Goal: Task Accomplishment & Management: Complete application form

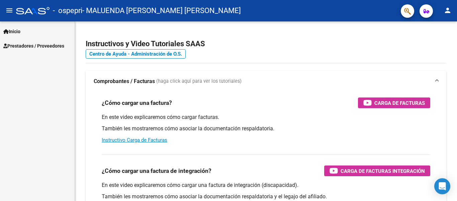
click at [26, 47] on span "Prestadores / Proveedores" at bounding box center [33, 45] width 61 height 7
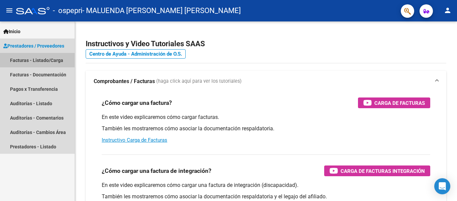
click at [29, 61] on link "Facturas - Listado/Carga" at bounding box center [37, 60] width 75 height 14
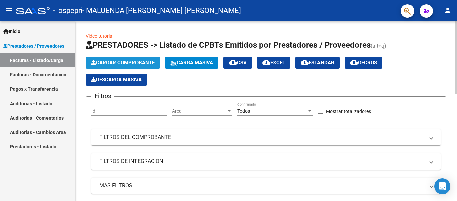
click at [110, 61] on span "Cargar Comprobante" at bounding box center [123, 63] width 64 height 6
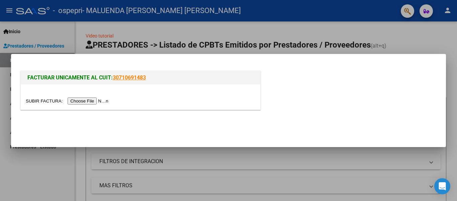
click at [31, 42] on div at bounding box center [228, 100] width 457 height 201
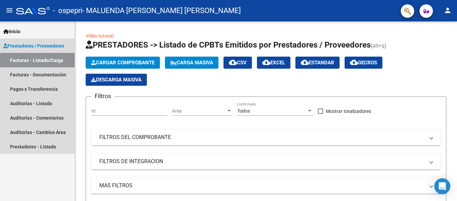
click at [34, 62] on link "Facturas - Listado/Carga" at bounding box center [37, 60] width 75 height 14
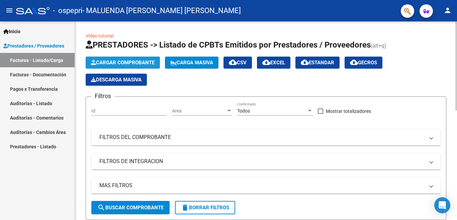
click at [115, 62] on span "Cargar Comprobante" at bounding box center [123, 63] width 64 height 6
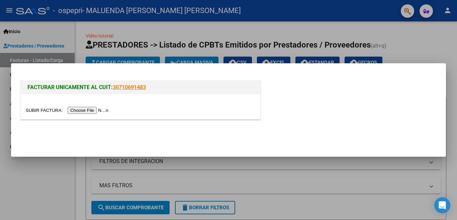
click at [87, 112] on input "file" at bounding box center [68, 110] width 85 height 7
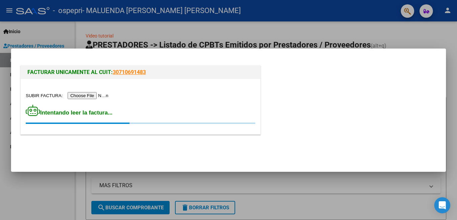
click at [204, 177] on div at bounding box center [228, 110] width 457 height 220
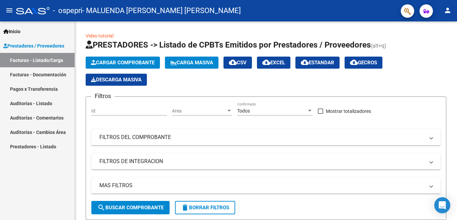
click at [33, 76] on link "Facturas - Documentación" at bounding box center [37, 74] width 75 height 14
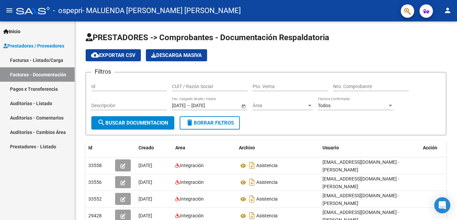
click at [27, 62] on link "Facturas - Listado/Carga" at bounding box center [37, 60] width 75 height 14
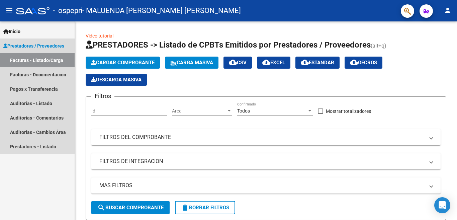
click at [34, 60] on link "Facturas - Listado/Carga" at bounding box center [37, 60] width 75 height 14
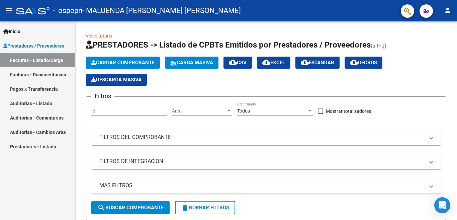
click at [32, 45] on span "Prestadores / Proveedores" at bounding box center [33, 45] width 61 height 7
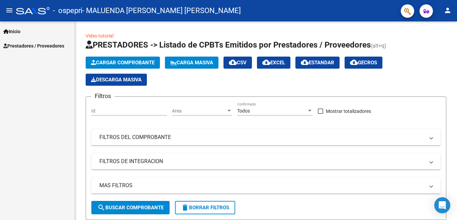
click at [32, 45] on span "Prestadores / Proveedores" at bounding box center [33, 45] width 61 height 7
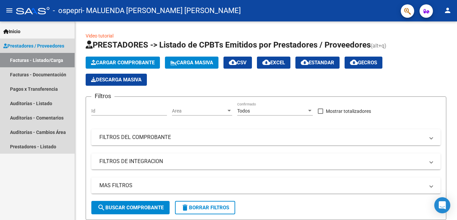
click at [32, 62] on link "Facturas - Listado/Carga" at bounding box center [37, 60] width 75 height 14
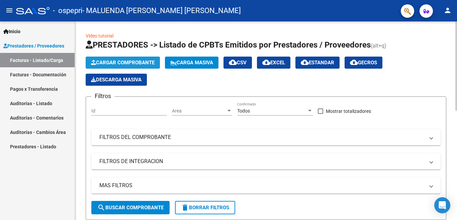
click at [123, 60] on span "Cargar Comprobante" at bounding box center [123, 63] width 64 height 6
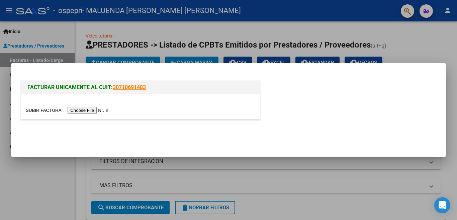
click at [92, 109] on input "file" at bounding box center [68, 110] width 85 height 7
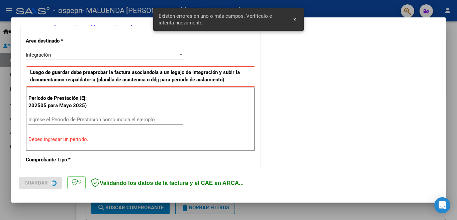
scroll to position [149, 0]
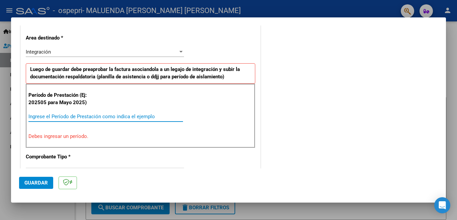
click at [31, 118] on input "Ingrese el Período de Prestación como indica el ejemplo" at bounding box center [105, 116] width 155 height 6
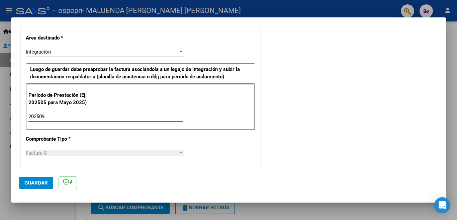
type input "202509"
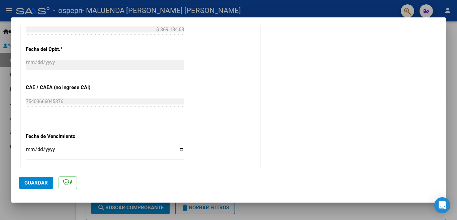
scroll to position [376, 0]
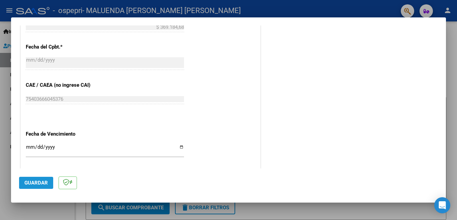
click at [37, 184] on span "Guardar" at bounding box center [35, 183] width 23 height 6
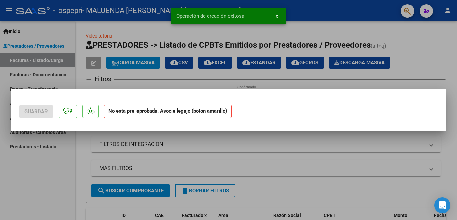
scroll to position [0, 0]
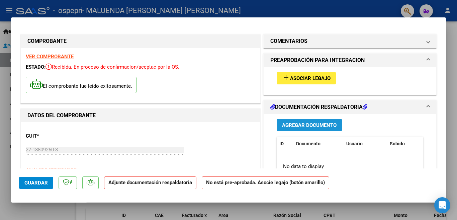
click at [296, 124] on span "Agregar Documento" at bounding box center [309, 125] width 55 height 6
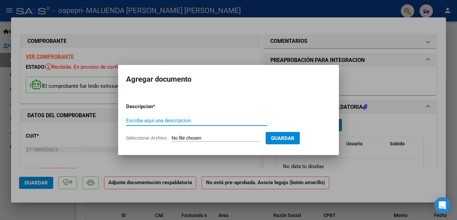
click at [130, 120] on input "Escriba aquí una descripcion" at bounding box center [196, 120] width 141 height 6
type input "ASISTENCIA"
click at [191, 137] on input "Seleccionar Archivo" at bounding box center [216, 138] width 89 height 6
click at [196, 139] on input "Seleccionar Archivo" at bounding box center [216, 138] width 89 height 6
type input "C:\fakepath\Asistencia [PERSON_NAME].pdf"
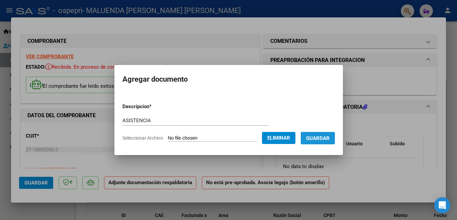
click at [317, 139] on span "Guardar" at bounding box center [317, 138] width 23 height 6
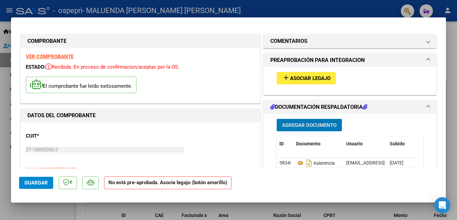
click at [451, 115] on div at bounding box center [228, 110] width 457 height 220
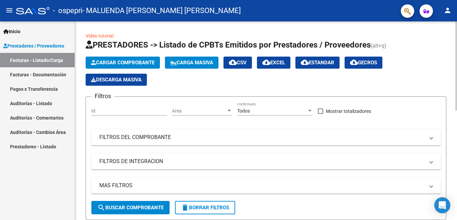
click at [120, 62] on span "Cargar Comprobante" at bounding box center [123, 63] width 64 height 6
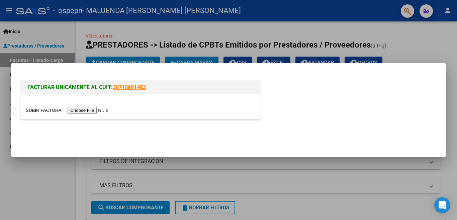
click at [90, 111] on input "file" at bounding box center [68, 110] width 85 height 7
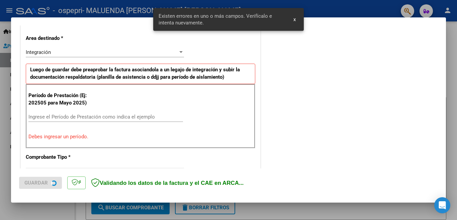
scroll to position [149, 0]
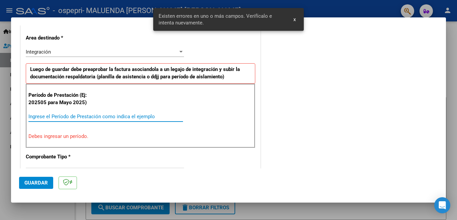
click at [30, 116] on input "Ingrese el Período de Prestación como indica el ejemplo" at bounding box center [105, 116] width 155 height 6
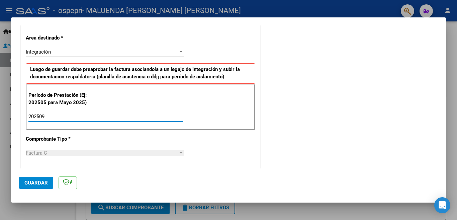
type input "202509"
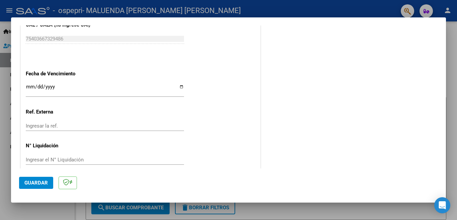
scroll to position [438, 0]
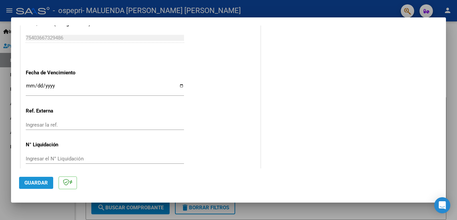
click at [35, 181] on span "Guardar" at bounding box center [35, 183] width 23 height 6
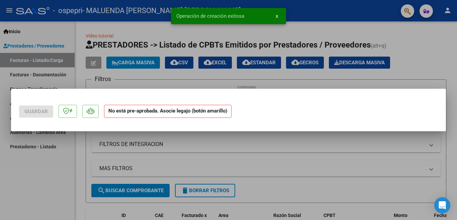
scroll to position [0, 0]
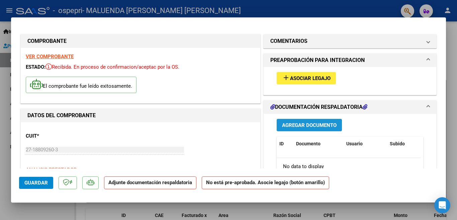
click at [308, 125] on span "Agregar Documento" at bounding box center [309, 125] width 55 height 6
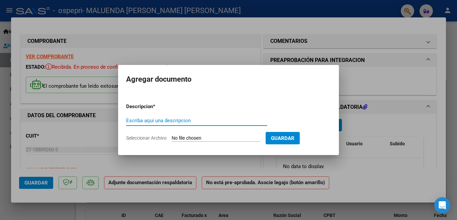
click at [127, 122] on input "Escriba aquí una descripcion" at bounding box center [196, 120] width 141 height 6
type input "ASISTENCIA [PERSON_NAME]"
click at [193, 138] on input "Seleccionar Archivo" at bounding box center [216, 138] width 89 height 6
type input "C:\fakepath\Asistencia [PERSON_NAME] .pdf"
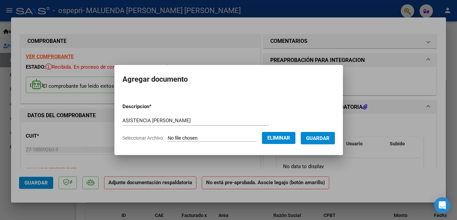
click at [322, 137] on span "Guardar" at bounding box center [317, 138] width 23 height 6
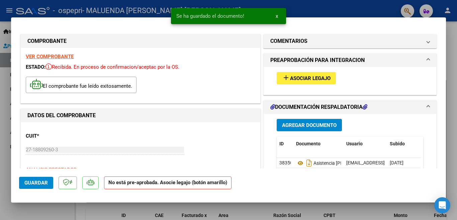
click at [451, 105] on div at bounding box center [228, 110] width 457 height 220
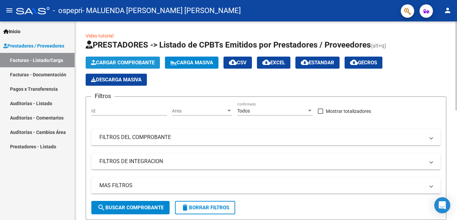
click at [115, 63] on span "Cargar Comprobante" at bounding box center [123, 63] width 64 height 6
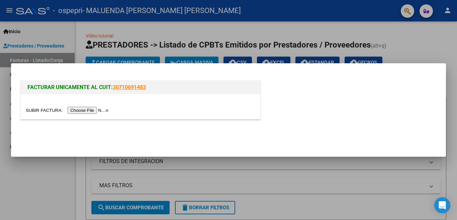
click at [87, 112] on input "file" at bounding box center [68, 110] width 85 height 7
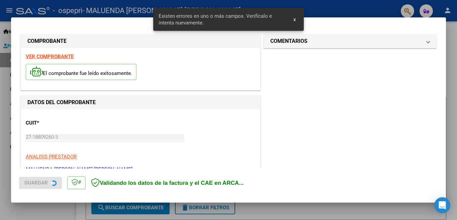
scroll to position [149, 0]
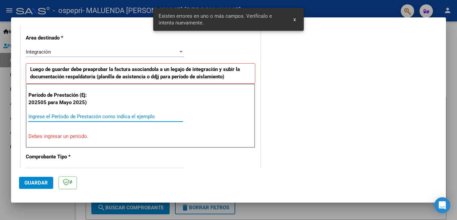
click at [32, 116] on input "Ingrese el Período de Prestación como indica el ejemplo" at bounding box center [105, 116] width 155 height 6
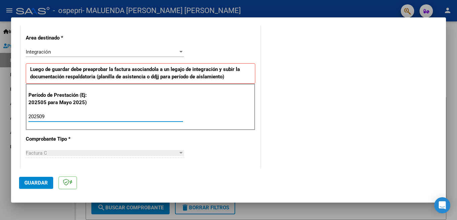
type input "202509"
click at [34, 183] on span "Guardar" at bounding box center [35, 183] width 23 height 6
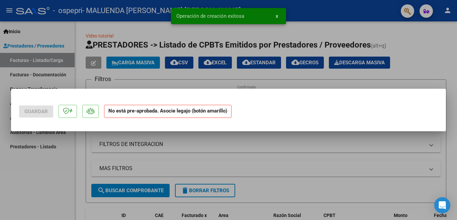
scroll to position [0, 0]
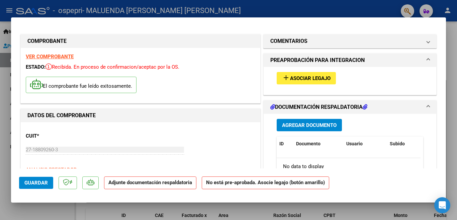
click at [306, 123] on span "Agregar Documento" at bounding box center [309, 125] width 55 height 6
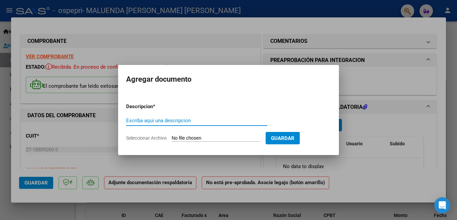
click at [129, 119] on input "Escriba aquí una descripcion" at bounding box center [196, 120] width 141 height 6
type input "ASISTENCIA SIBILLA"
click at [181, 137] on input "Seleccionar Archivo" at bounding box center [216, 138] width 89 height 6
type input "C:\fakepath\Asistencia SIBILLA.pdf"
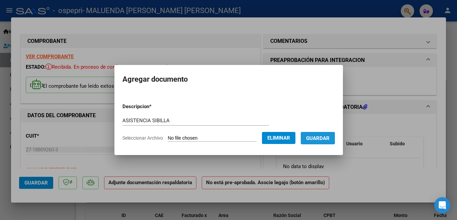
click at [318, 140] on span "Guardar" at bounding box center [317, 138] width 23 height 6
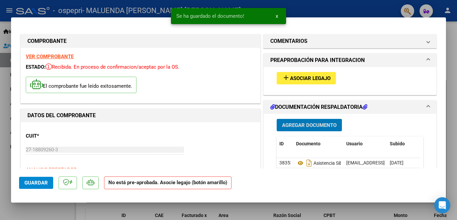
click at [39, 57] on strong "VER COMPROBANTE" at bounding box center [50, 57] width 48 height 6
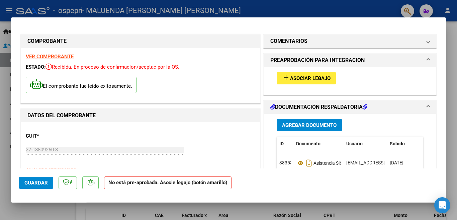
click at [452, 98] on div at bounding box center [228, 110] width 457 height 220
type input "$ 0,00"
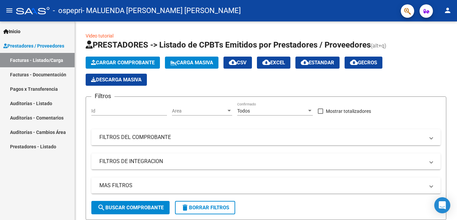
click at [40, 74] on link "Facturas - Documentación" at bounding box center [37, 74] width 75 height 14
